Goal: Find specific page/section: Find specific page/section

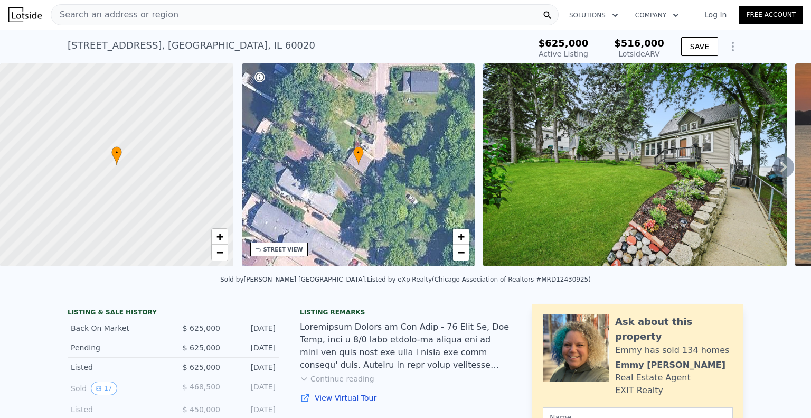
click at [782, 171] on icon at bounding box center [783, 166] width 21 height 21
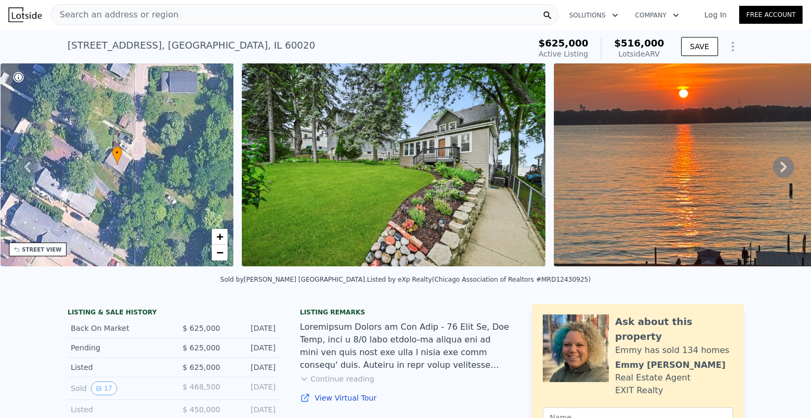
click at [782, 171] on icon at bounding box center [783, 166] width 21 height 21
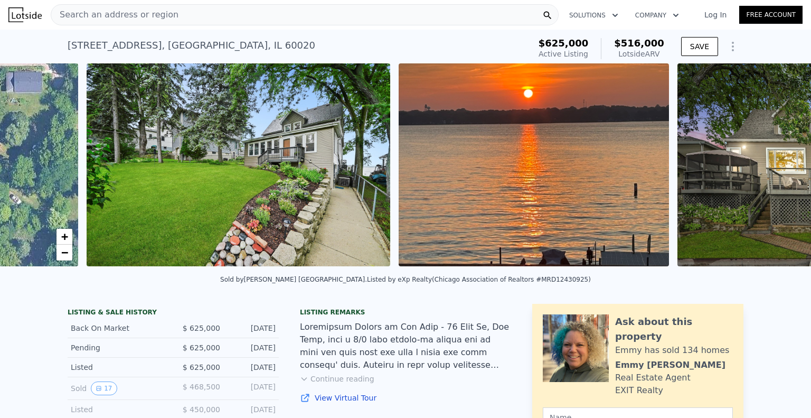
scroll to position [0, 483]
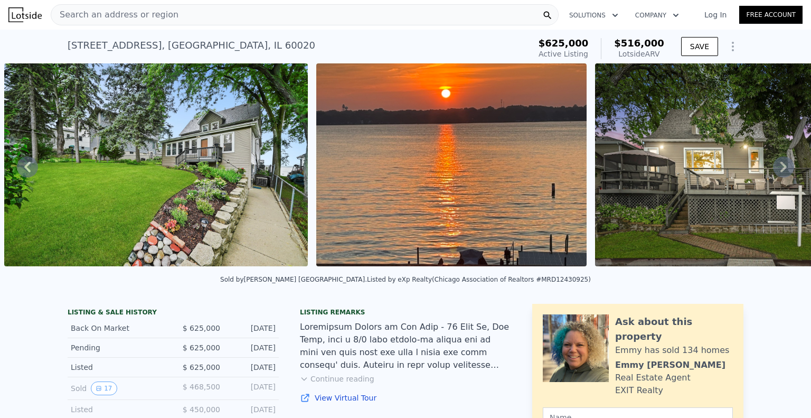
click at [782, 171] on icon at bounding box center [783, 166] width 21 height 21
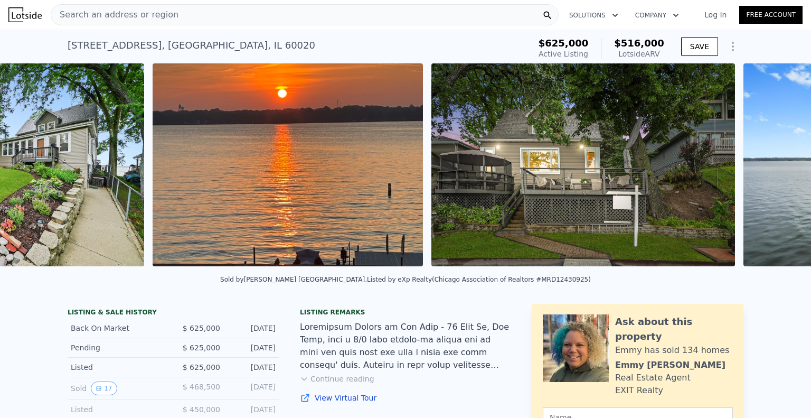
scroll to position [0, 795]
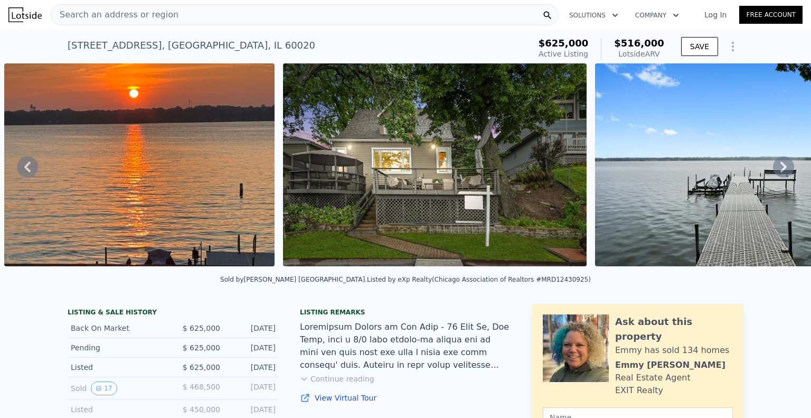
click at [782, 171] on icon at bounding box center [783, 166] width 21 height 21
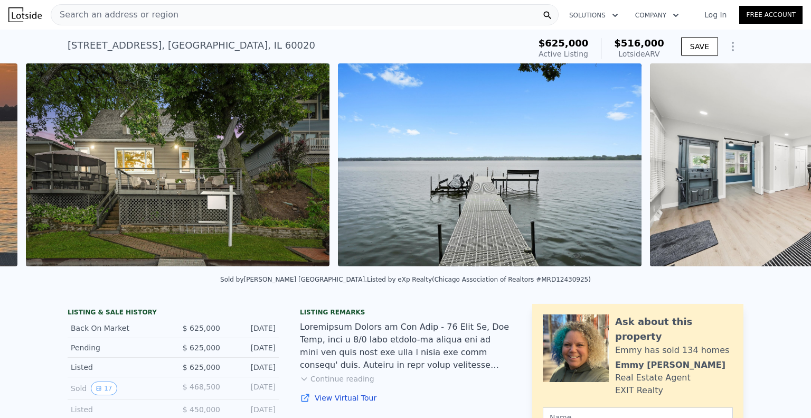
scroll to position [0, 1073]
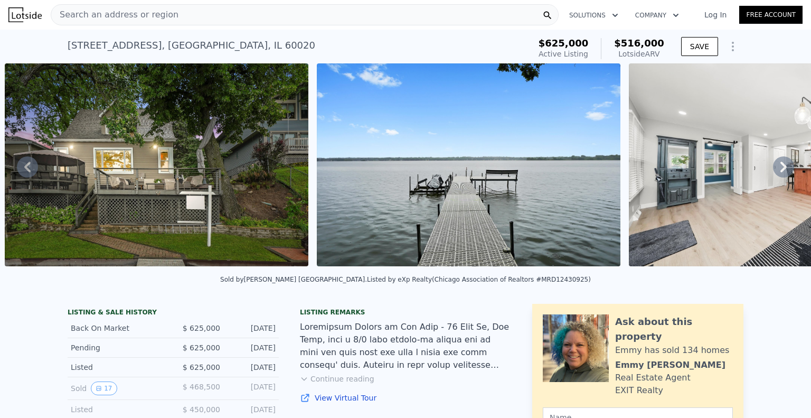
click at [782, 171] on icon at bounding box center [783, 166] width 21 height 21
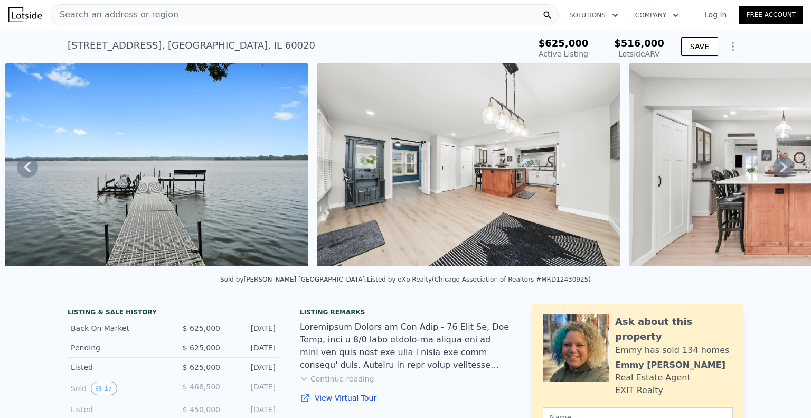
click at [782, 171] on icon at bounding box center [783, 166] width 21 height 21
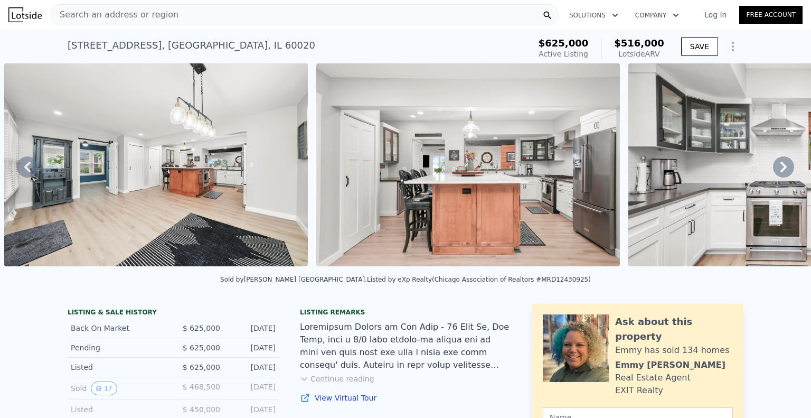
click at [782, 171] on icon at bounding box center [783, 166] width 21 height 21
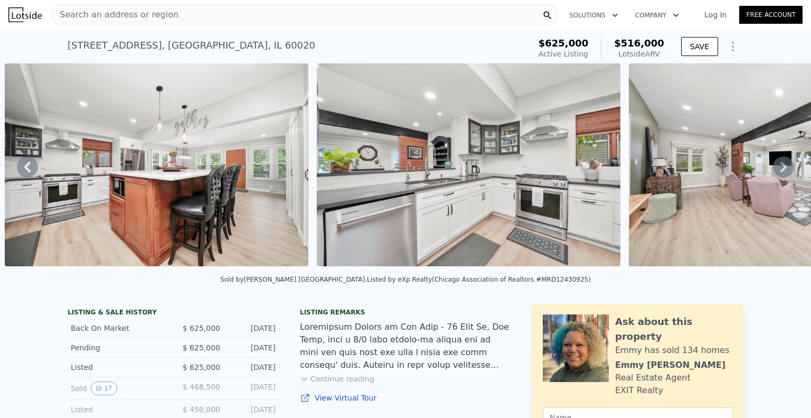
click at [782, 171] on icon at bounding box center [783, 166] width 21 height 21
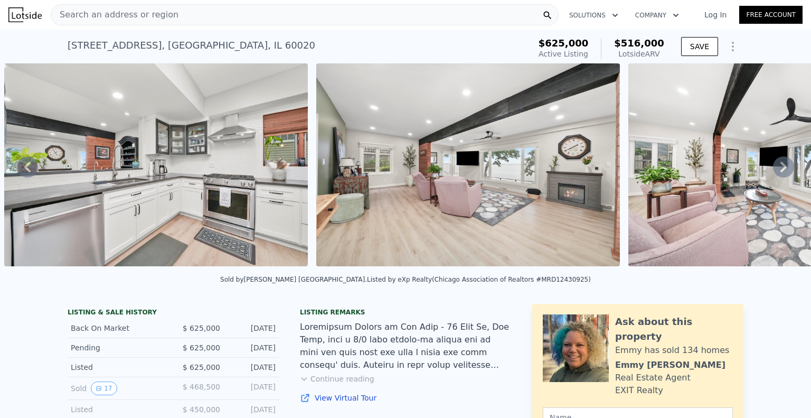
click at [782, 171] on icon at bounding box center [783, 166] width 21 height 21
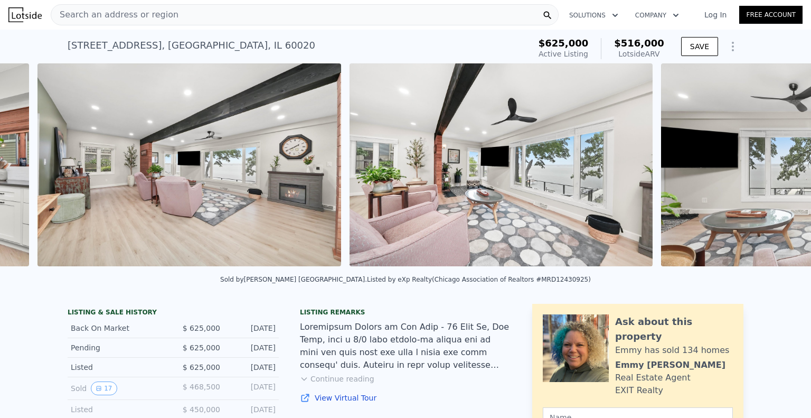
scroll to position [0, 4193]
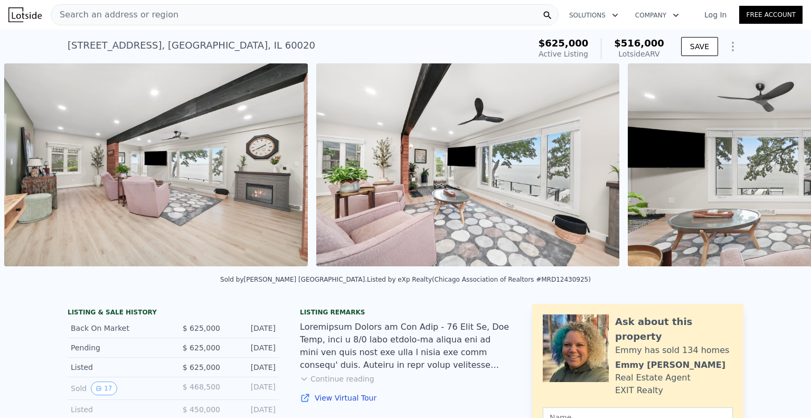
click at [782, 171] on img at bounding box center [780, 164] width 304 height 203
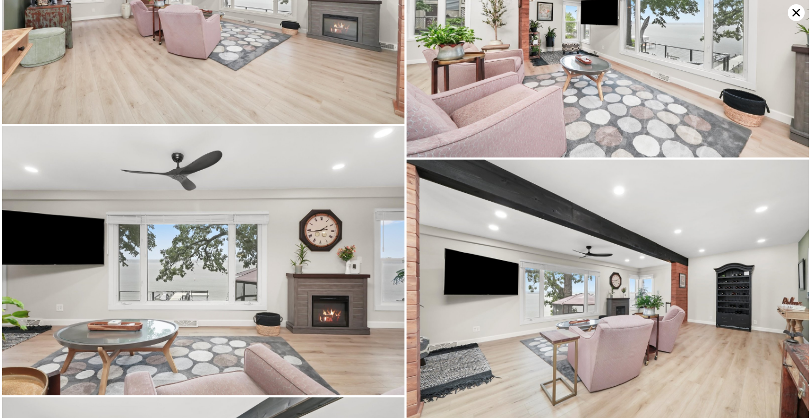
scroll to position [1896, 0]
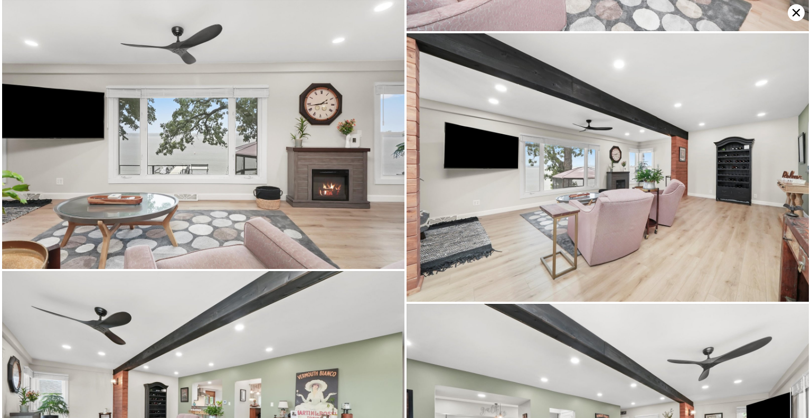
click at [797, 15] on icon at bounding box center [796, 12] width 17 height 17
